Goal: Information Seeking & Learning: Learn about a topic

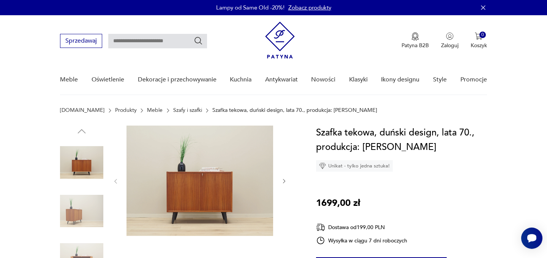
click at [282, 179] on icon "button" at bounding box center [284, 181] width 6 height 6
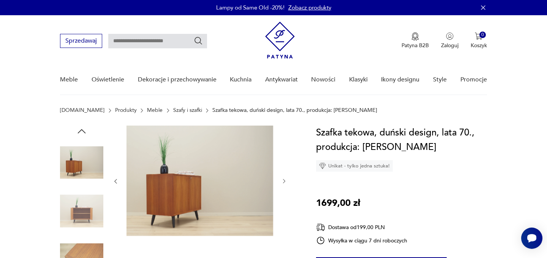
click at [282, 179] on icon "button" at bounding box center [284, 181] width 6 height 6
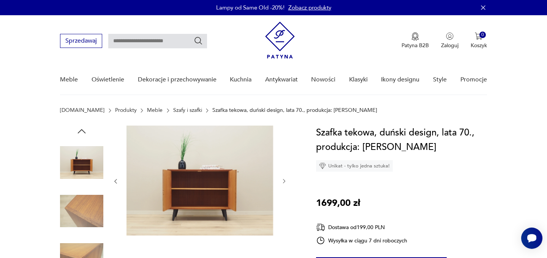
click at [282, 179] on icon "button" at bounding box center [284, 181] width 6 height 6
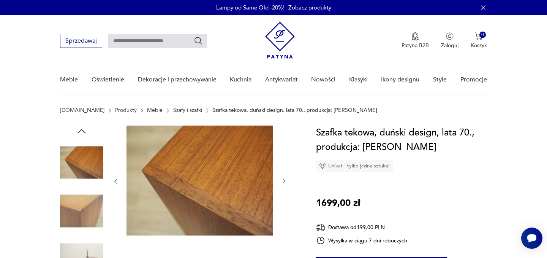
click at [282, 179] on icon "button" at bounding box center [284, 181] width 6 height 6
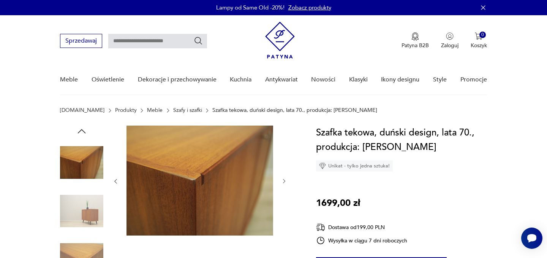
click at [282, 179] on icon "button" at bounding box center [284, 181] width 6 height 6
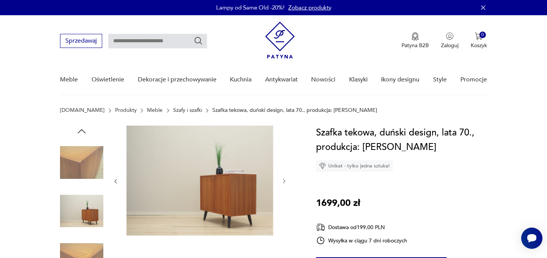
click at [282, 179] on icon "button" at bounding box center [284, 181] width 6 height 6
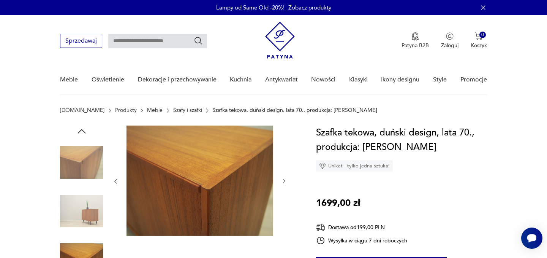
click at [282, 179] on icon "button" at bounding box center [284, 181] width 6 height 6
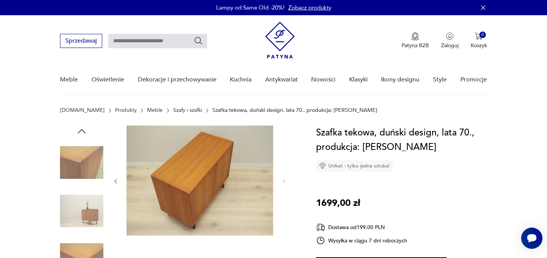
click at [116, 181] on icon "button" at bounding box center [116, 181] width 6 height 6
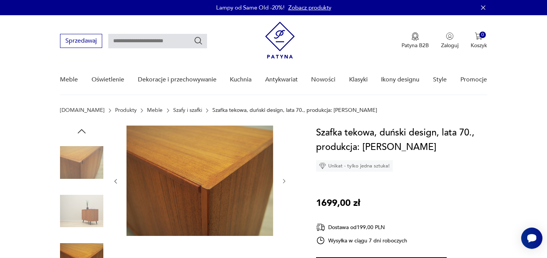
click at [116, 181] on icon "button" at bounding box center [116, 181] width 6 height 6
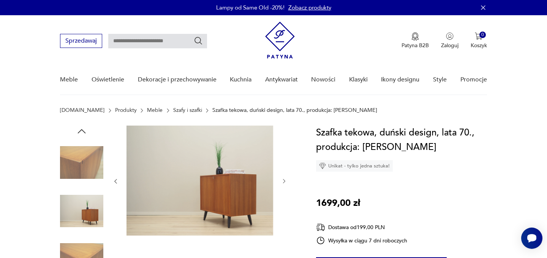
click at [116, 181] on icon "button" at bounding box center [116, 181] width 6 height 6
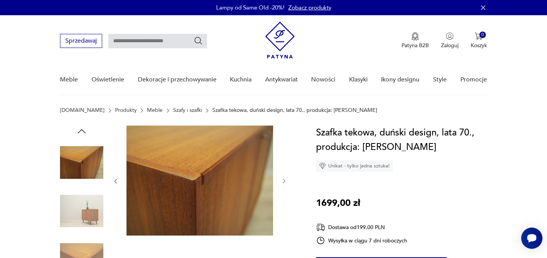
click at [116, 181] on icon "button" at bounding box center [116, 181] width 6 height 6
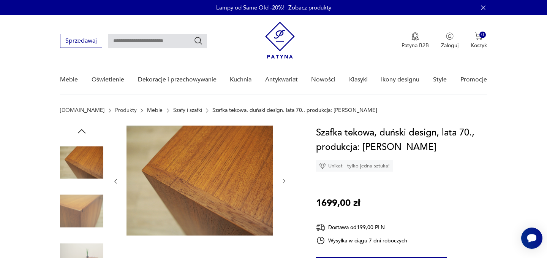
click at [116, 181] on icon "button" at bounding box center [116, 181] width 6 height 6
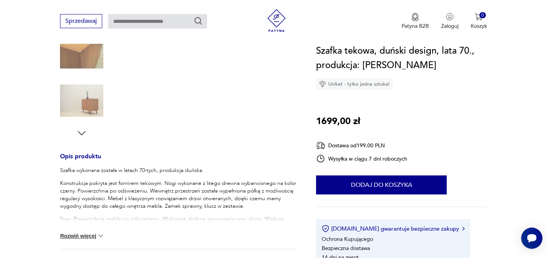
scroll to position [222, 0]
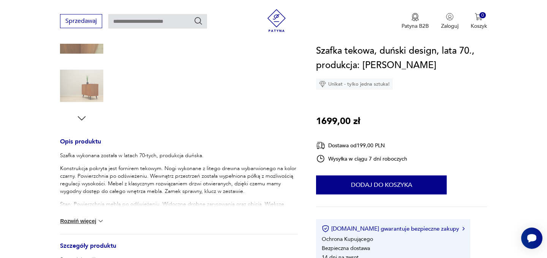
click at [97, 222] on img at bounding box center [101, 221] width 8 height 8
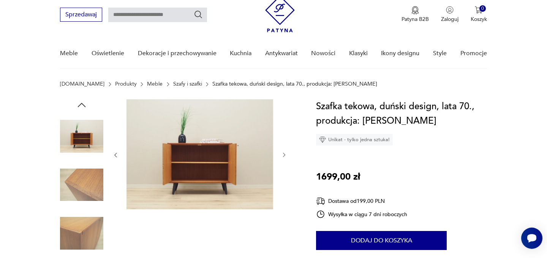
scroll to position [24, 0]
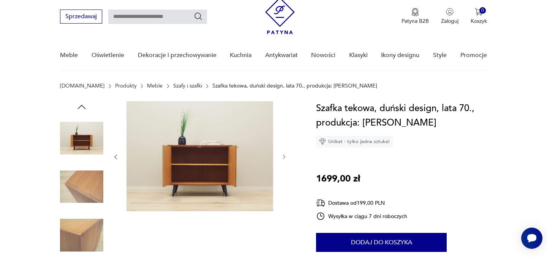
click at [117, 157] on icon "button" at bounding box center [116, 157] width 6 height 6
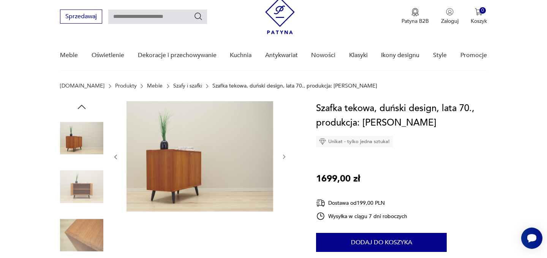
click at [117, 157] on icon "button" at bounding box center [116, 157] width 6 height 6
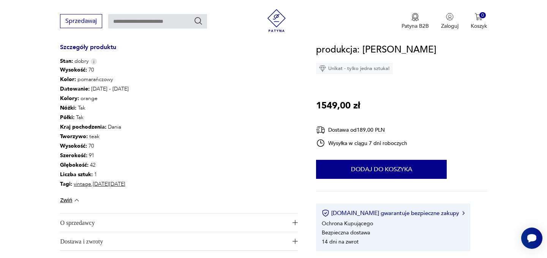
scroll to position [422, 0]
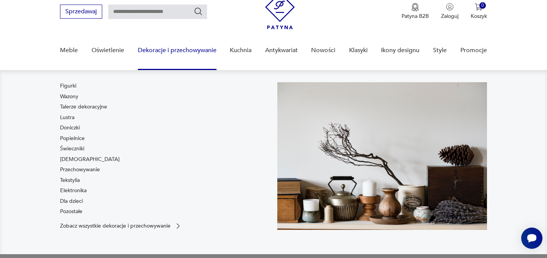
scroll to position [31, 0]
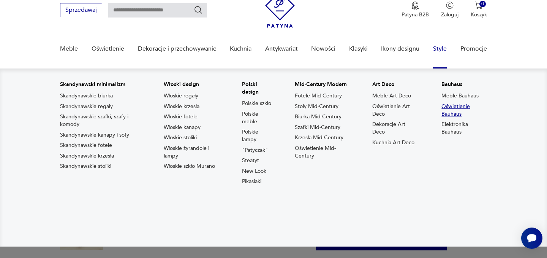
click at [457, 105] on link "Oświetlenie Bauhaus" at bounding box center [464, 110] width 45 height 15
